Goal: Find specific page/section: Find specific page/section

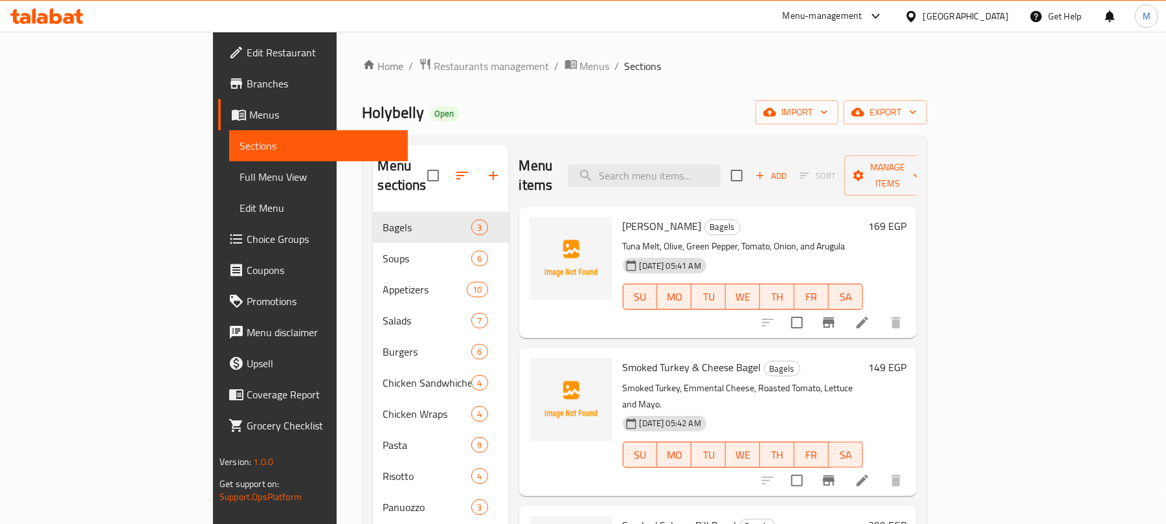
click at [1000, 13] on div "[GEOGRAPHIC_DATA]" at bounding box center [966, 16] width 85 height 14
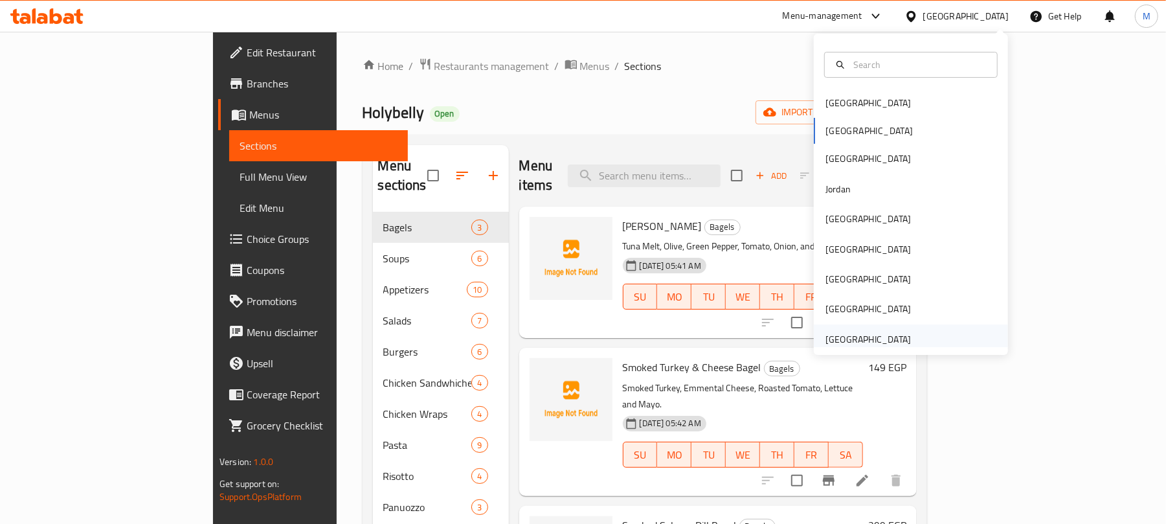
click at [856, 340] on div "[GEOGRAPHIC_DATA]" at bounding box center [868, 339] width 85 height 14
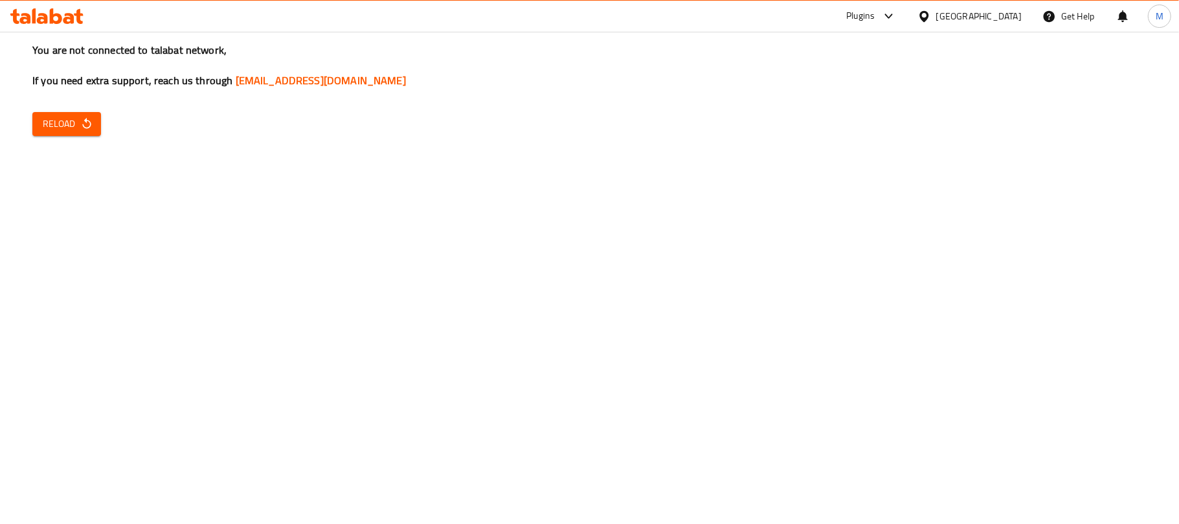
click at [61, 124] on span "Reload" at bounding box center [67, 124] width 48 height 16
